Goal: Task Accomplishment & Management: Manage account settings

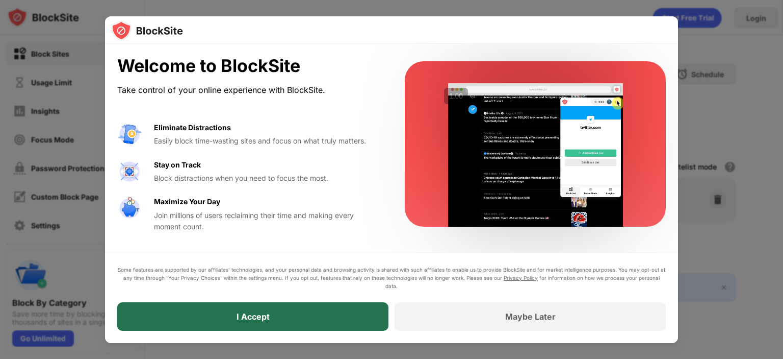
click at [291, 322] on div "I Accept" at bounding box center [252, 316] width 271 height 29
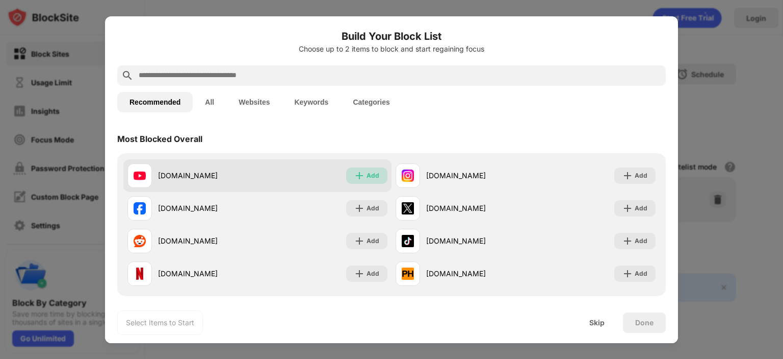
click at [355, 177] on img at bounding box center [359, 175] width 10 height 10
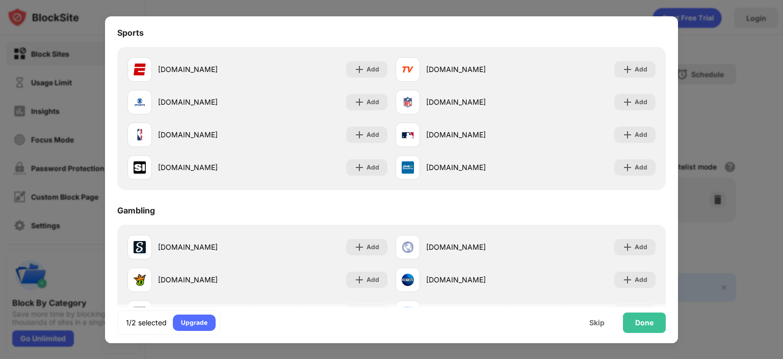
scroll to position [867, 0]
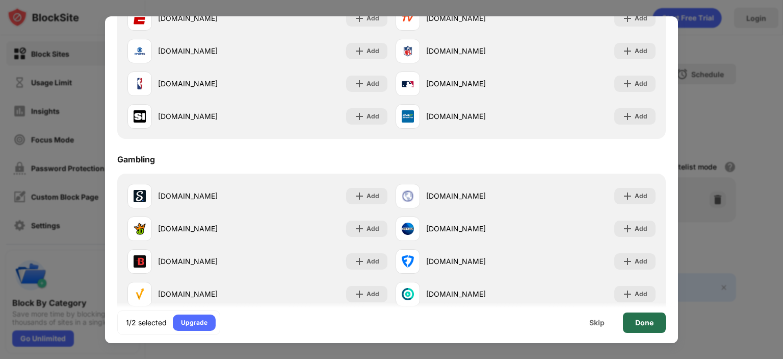
click at [636, 324] on div "Done" at bounding box center [644, 322] width 18 height 8
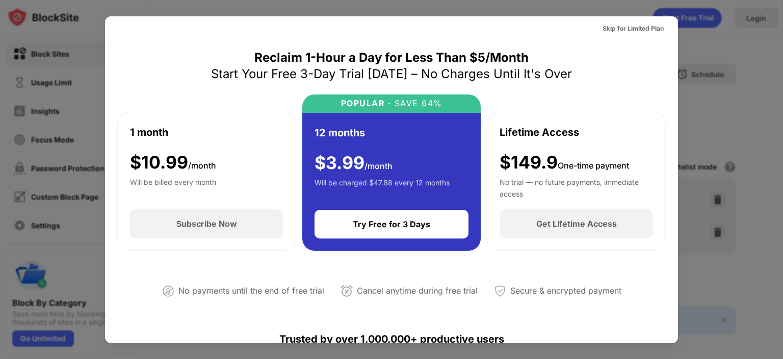
scroll to position [0, 0]
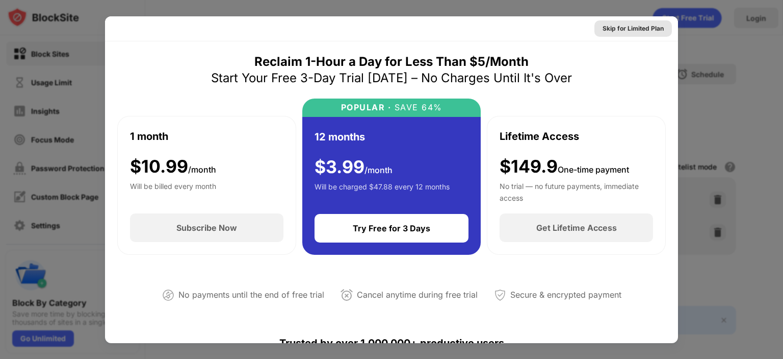
click at [610, 29] on div "Skip for Limited Plan" at bounding box center [633, 28] width 61 height 10
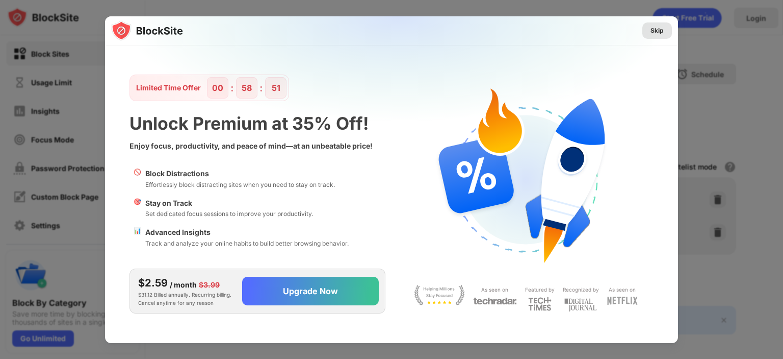
click at [662, 27] on div "Skip" at bounding box center [657, 31] width 13 height 10
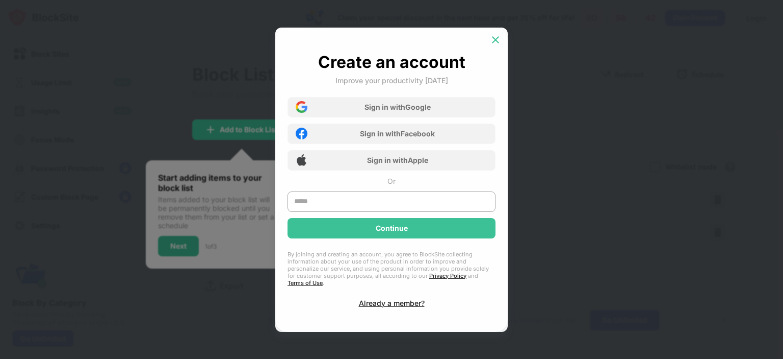
click at [494, 42] on img at bounding box center [496, 40] width 10 height 10
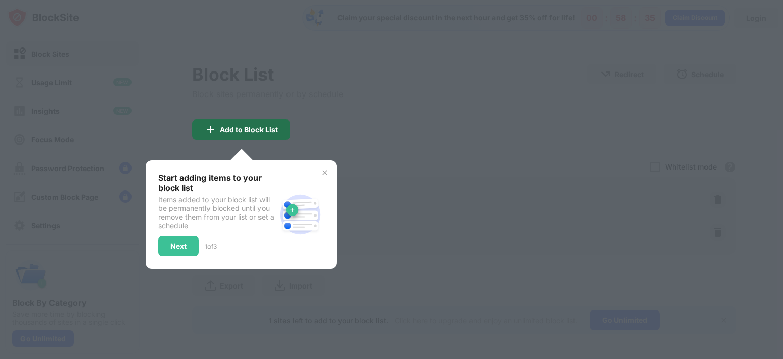
click at [265, 127] on div "Add to Block List" at bounding box center [249, 129] width 58 height 8
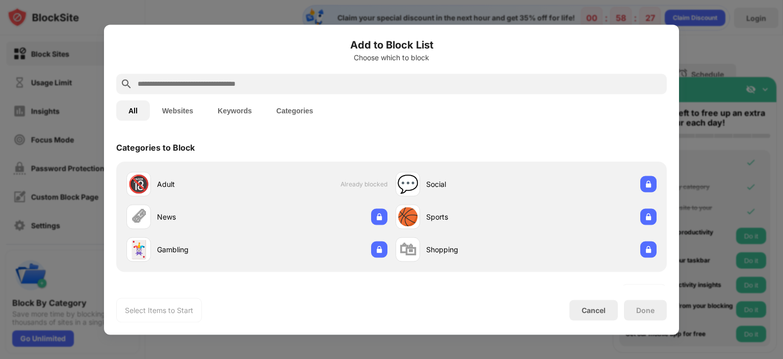
drag, startPoint x: 129, startPoint y: 37, endPoint x: 141, endPoint y: 55, distance: 21.2
click at [141, 55] on div "Add to Block List Choose which to block" at bounding box center [391, 55] width 551 height 37
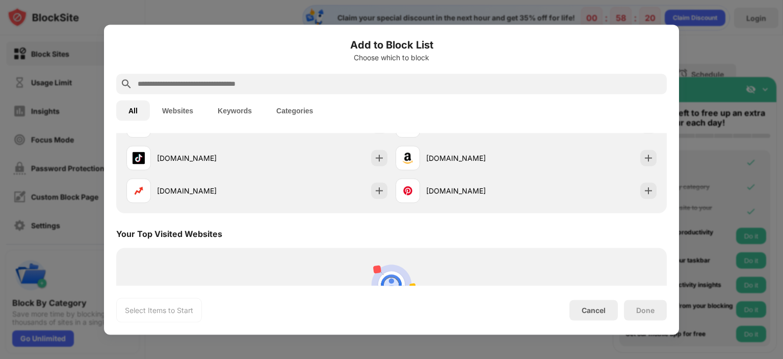
scroll to position [459, 0]
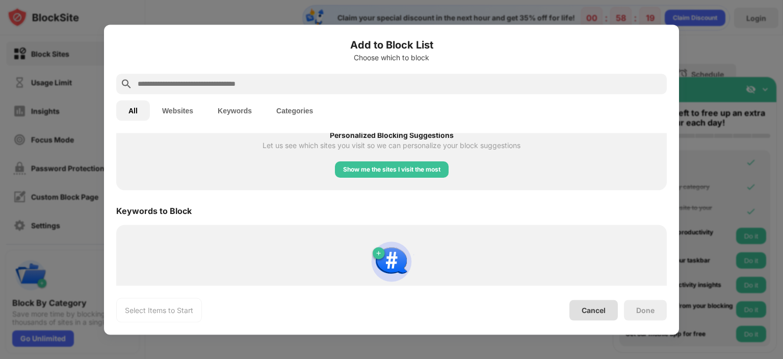
click at [602, 312] on div "Cancel" at bounding box center [594, 309] width 24 height 9
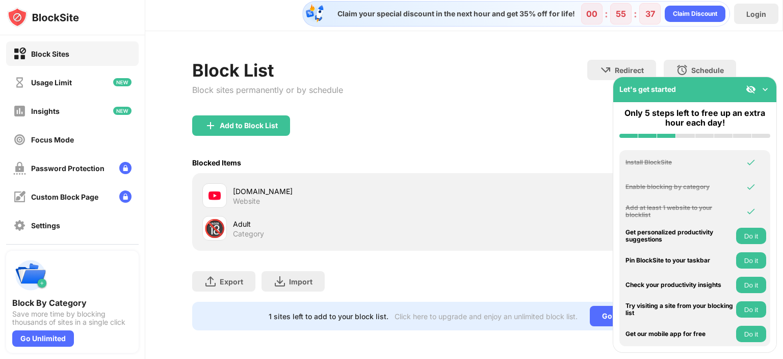
scroll to position [11, 0]
click at [765, 85] on img at bounding box center [765, 89] width 10 height 10
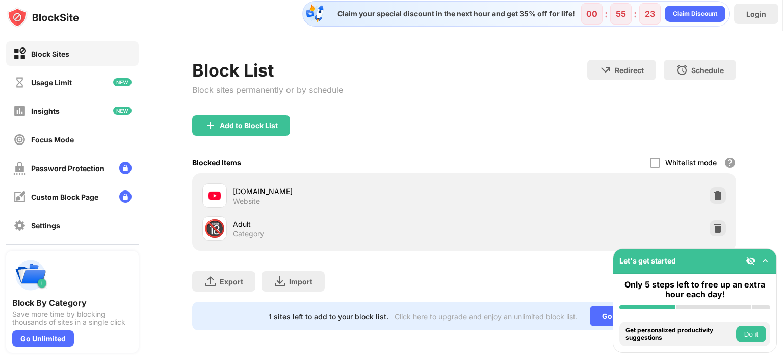
click at [751, 261] on img at bounding box center [751, 261] width 10 height 10
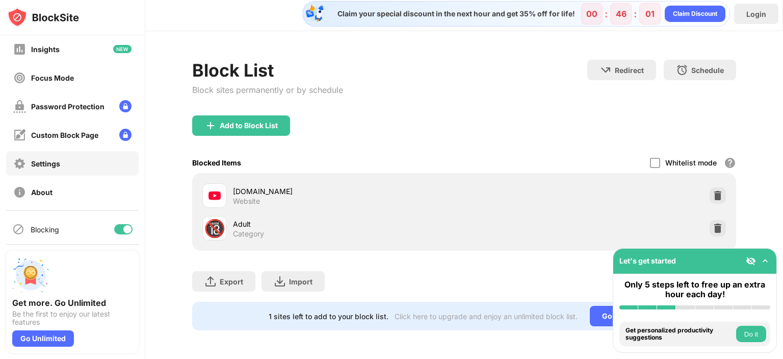
scroll to position [65, 0]
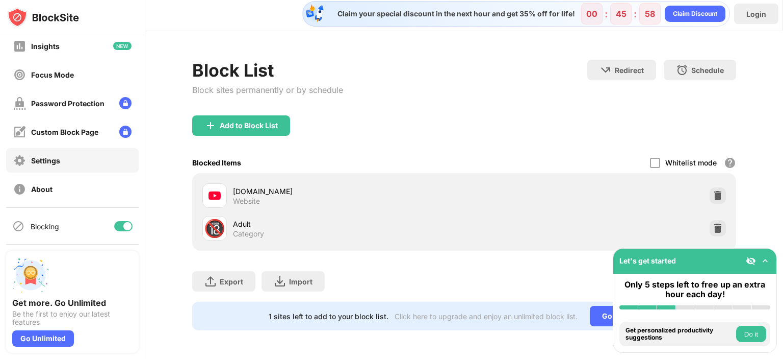
click at [66, 160] on div "Settings" at bounding box center [72, 160] width 133 height 24
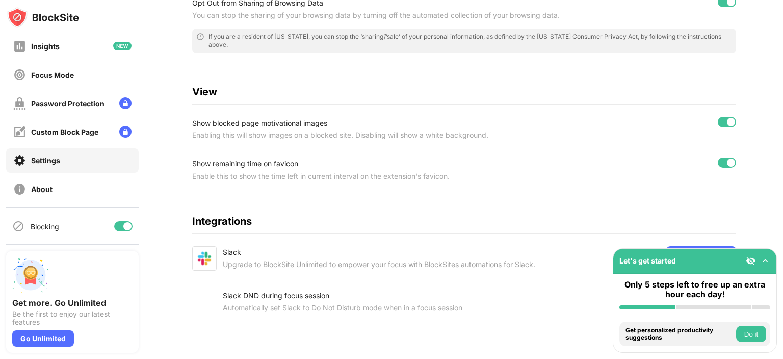
scroll to position [250, 0]
